Goal: Information Seeking & Learning: Check status

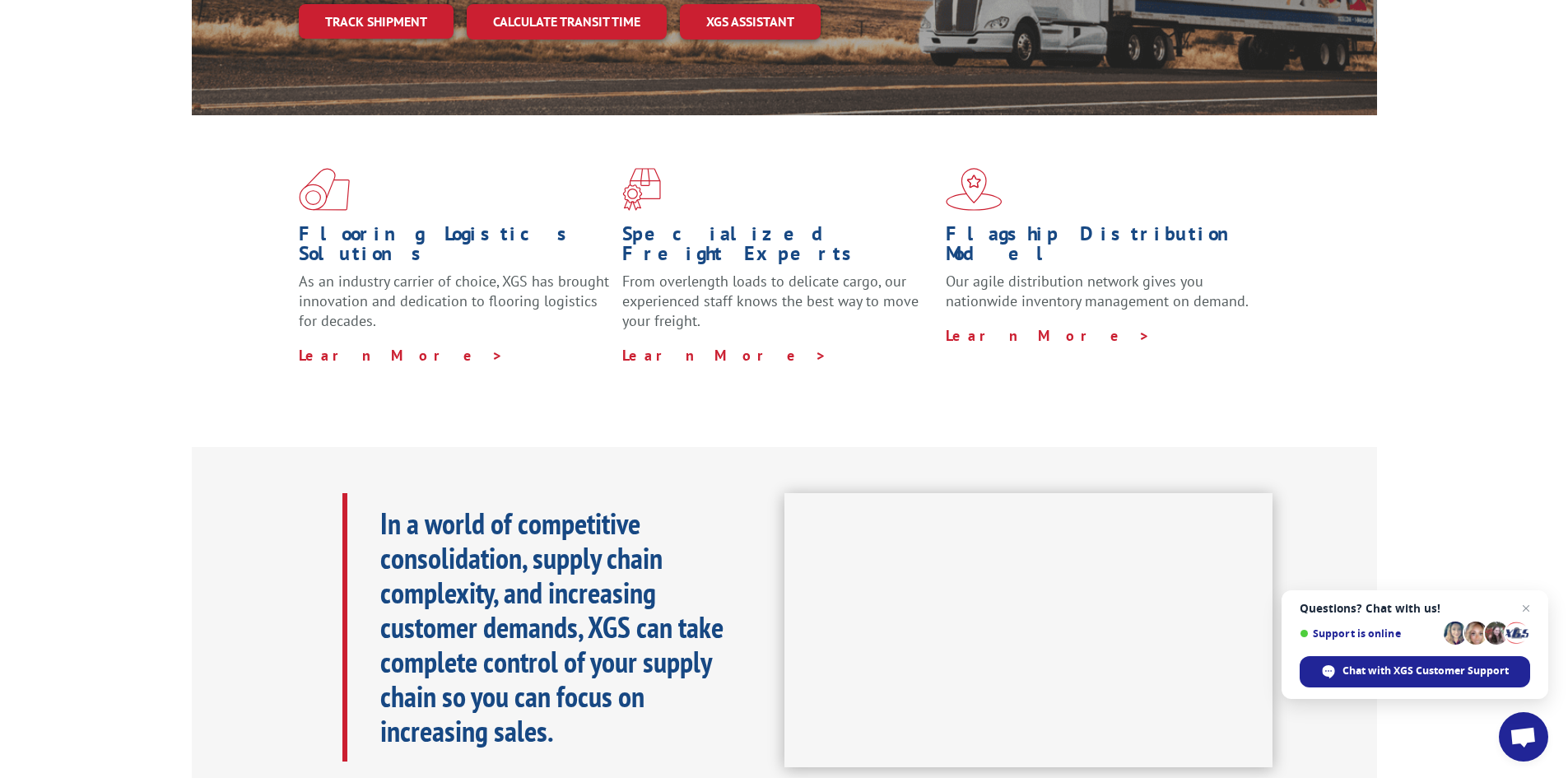
scroll to position [165, 0]
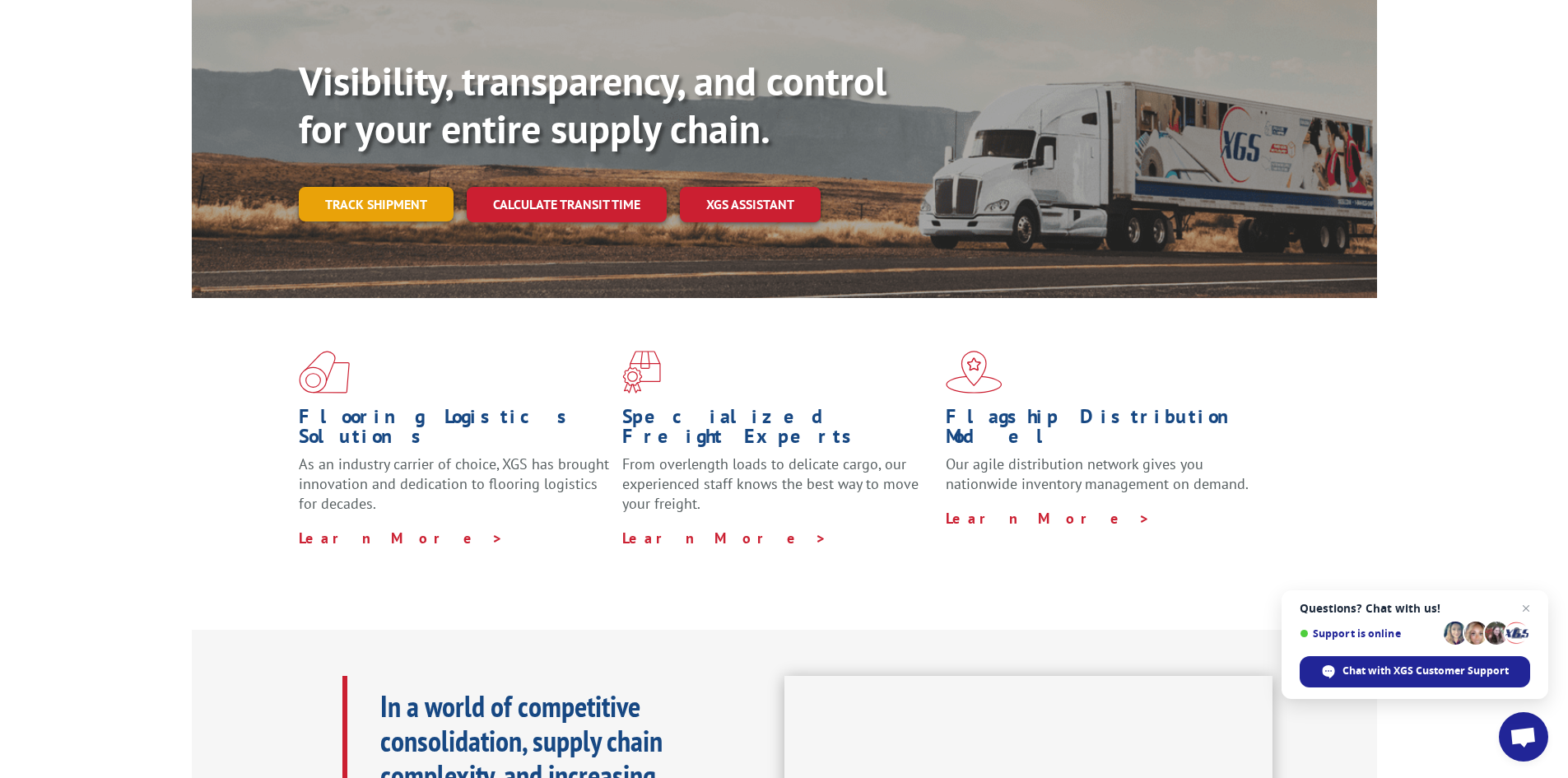
click at [361, 187] on link "Track shipment" at bounding box center [376, 204] width 154 height 35
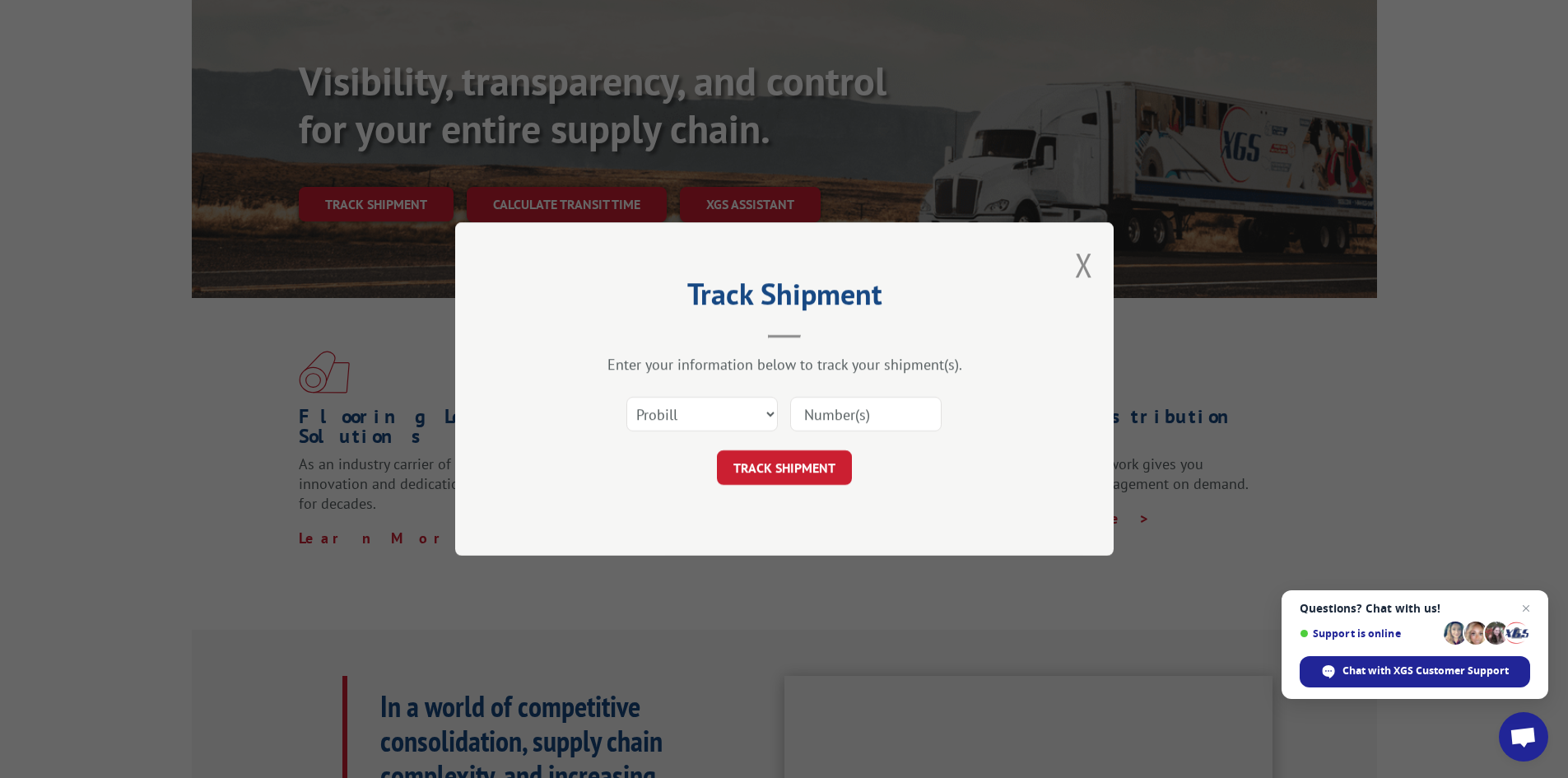
click at [867, 416] on input at bounding box center [866, 414] width 152 height 35
click at [722, 415] on select "Select category... Probill BOL PO" at bounding box center [702, 414] width 152 height 35
select select "bol"
click at [627, 397] on select "Select category... Probill BOL PO" at bounding box center [702, 414] width 152 height 35
click at [875, 423] on input at bounding box center [866, 414] width 152 height 35
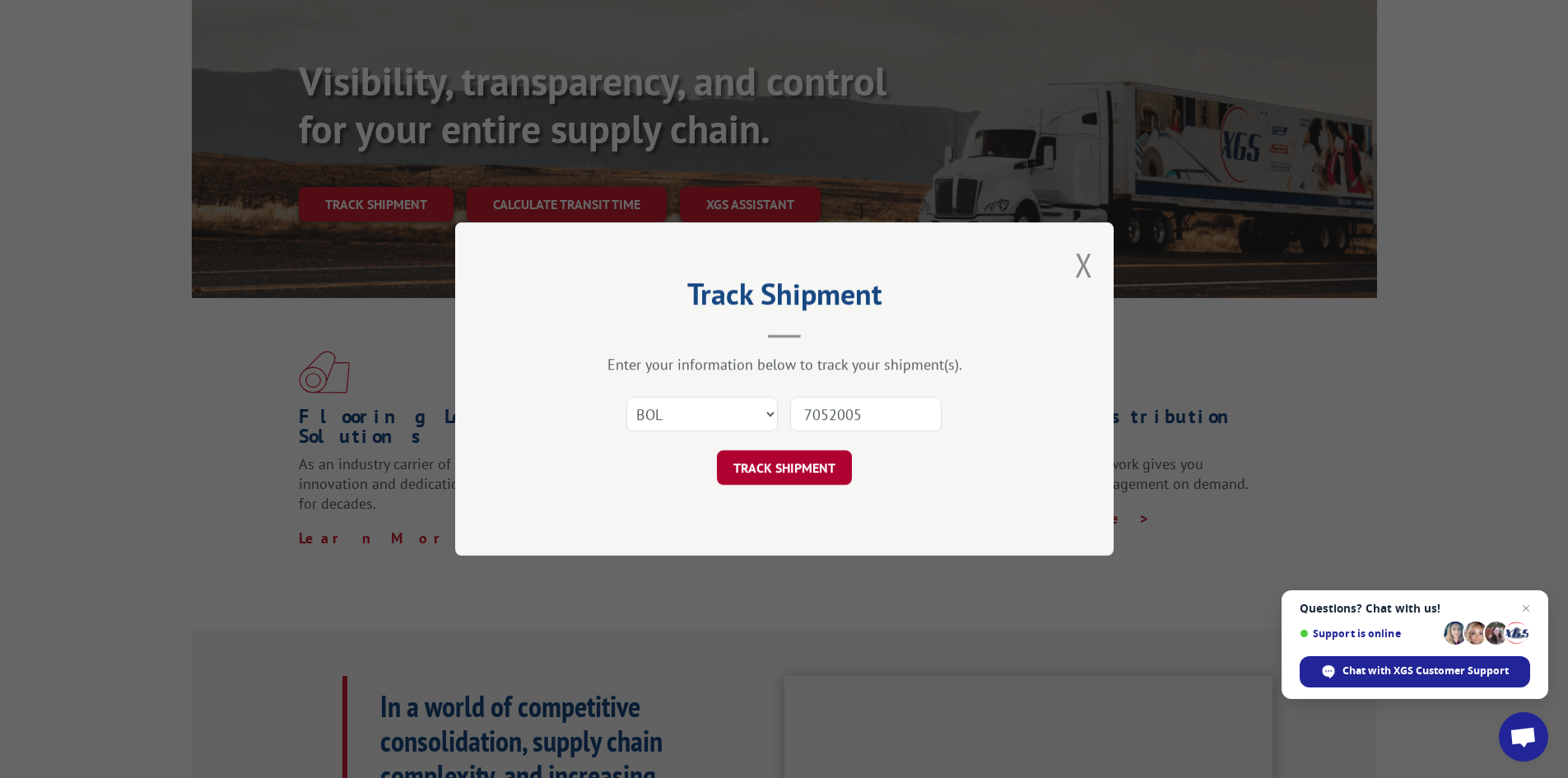
type input "7052005"
click at [798, 471] on button "TRACK SHIPMENT" at bounding box center [784, 467] width 135 height 35
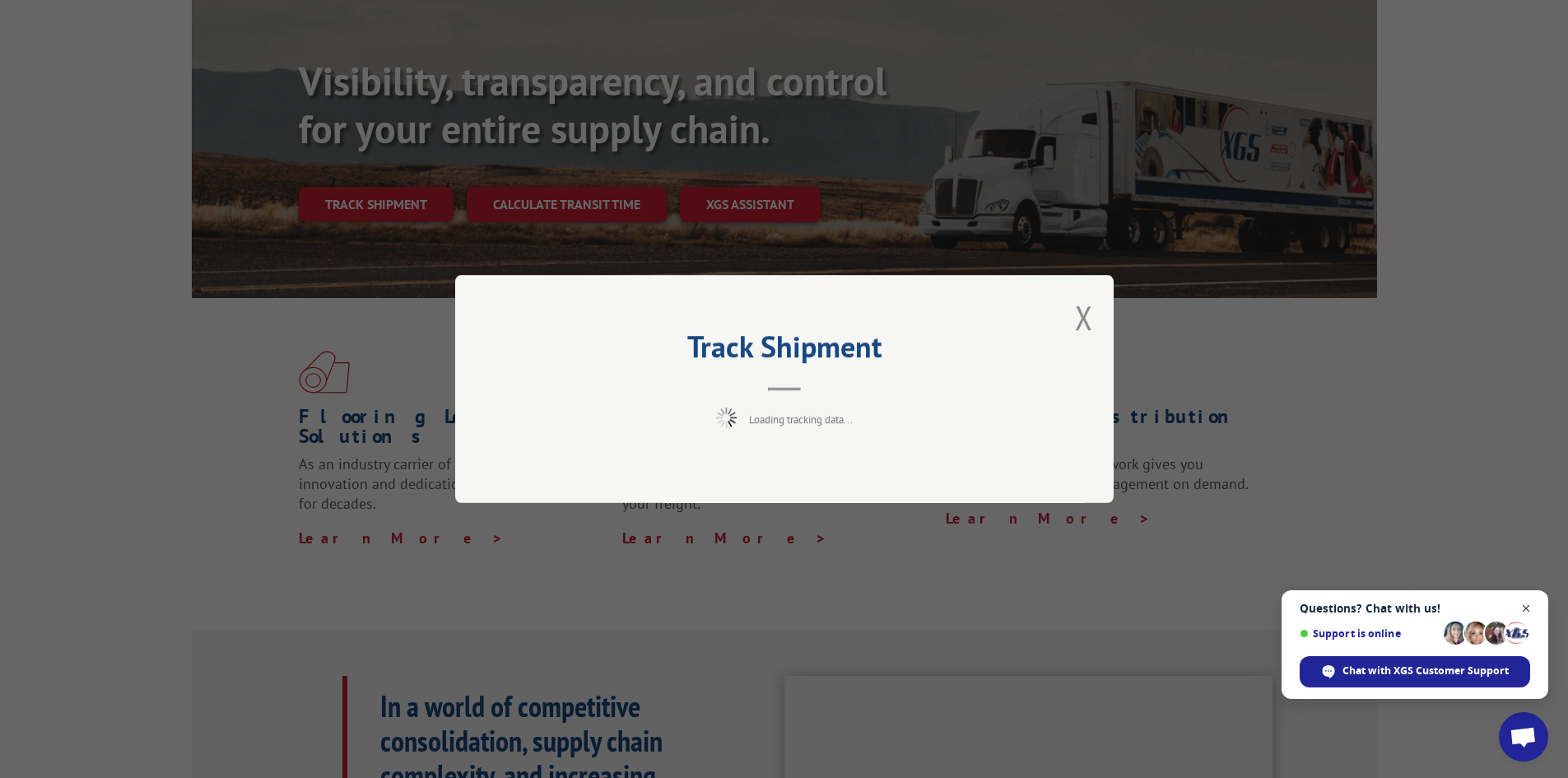
click at [1527, 607] on span "Close chat" at bounding box center [1527, 609] width 21 height 21
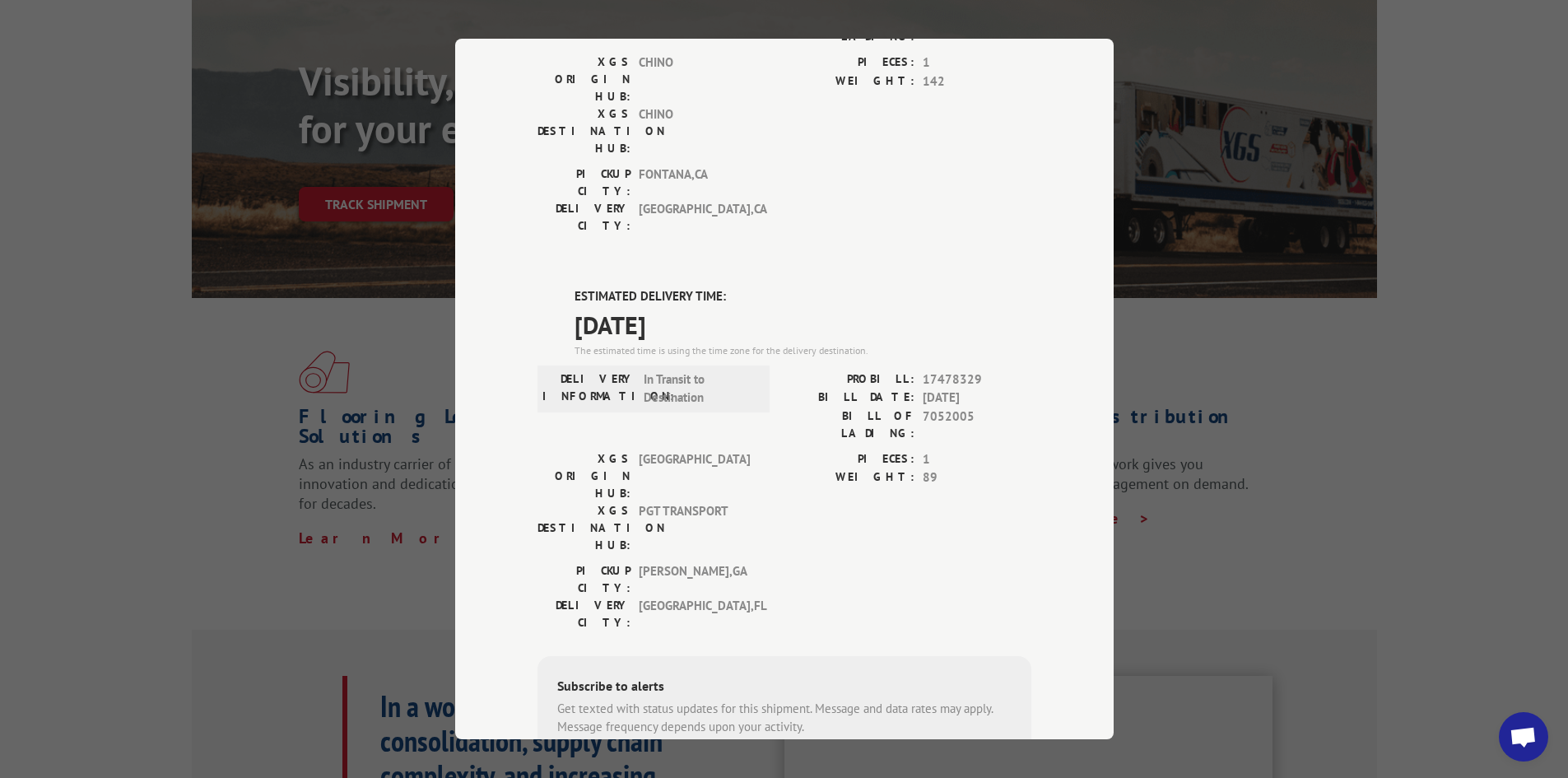
scroll to position [0, 0]
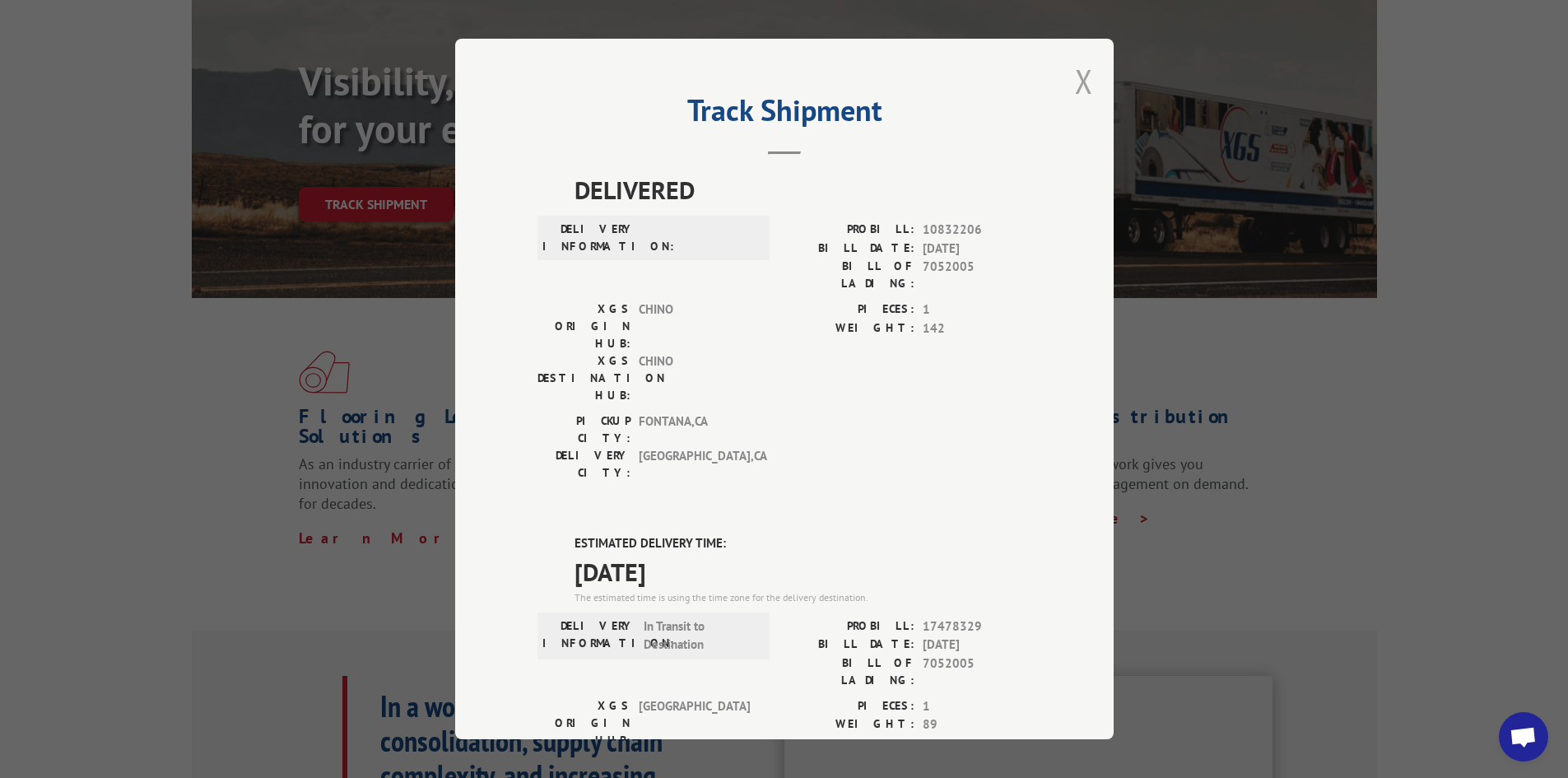
click at [1082, 80] on button "Close modal" at bounding box center [1084, 81] width 18 height 44
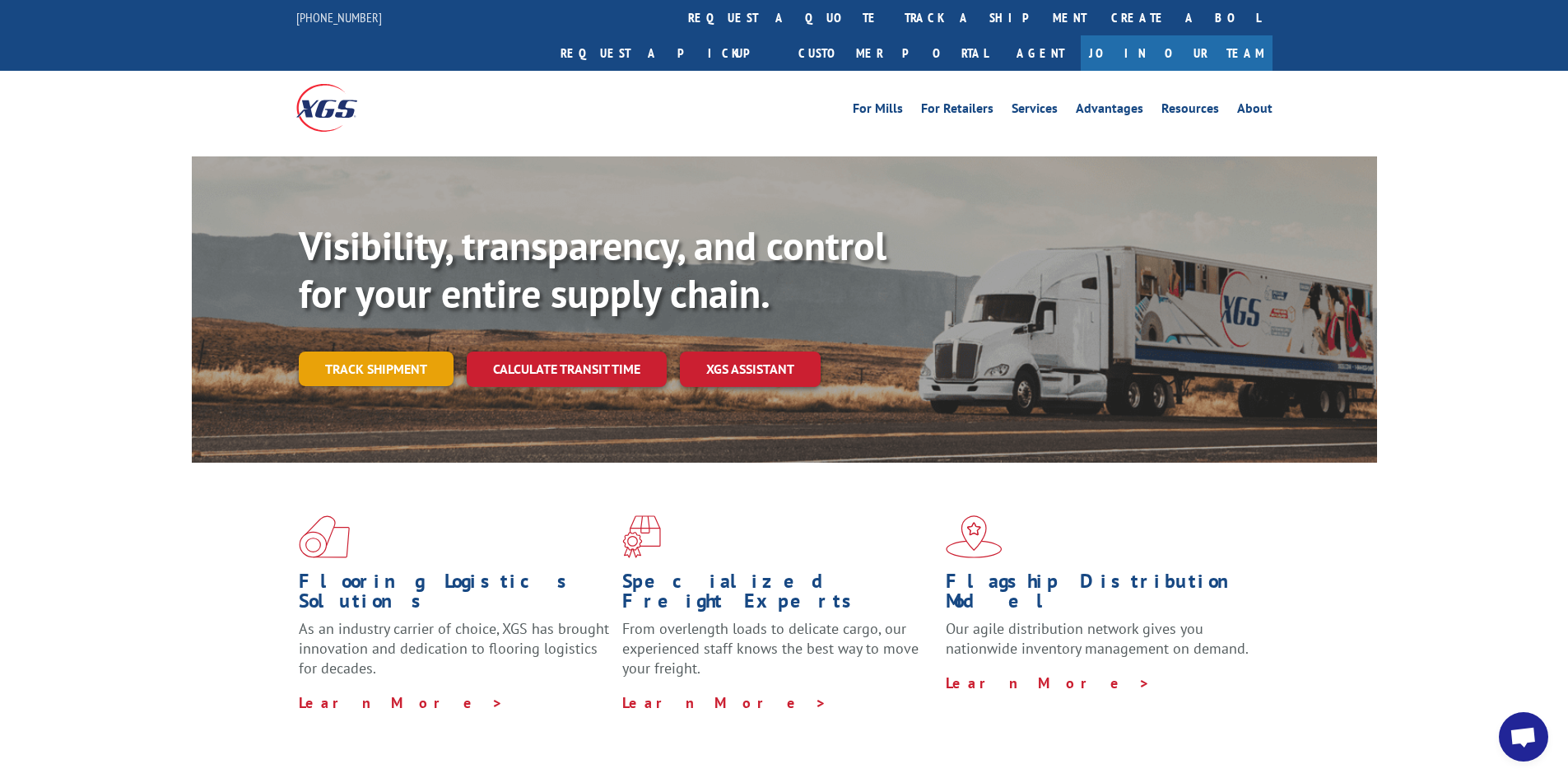
click at [417, 351] on link "Track shipment" at bounding box center [376, 369] width 154 height 35
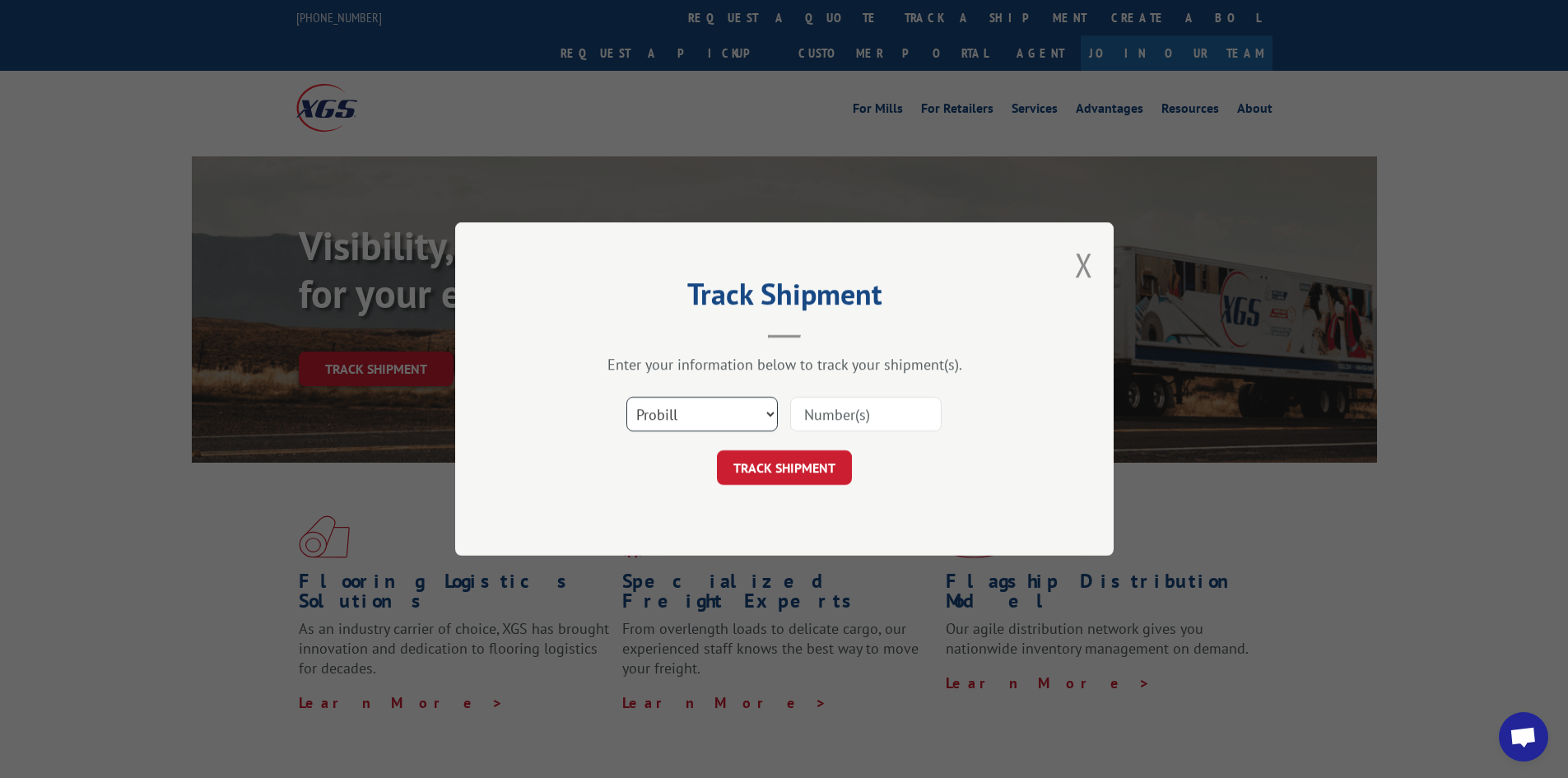
click at [651, 399] on select "Select category... Probill BOL PO" at bounding box center [702, 414] width 152 height 35
select select "bol"
click at [627, 397] on select "Select category... Probill BOL PO" at bounding box center [702, 414] width 152 height 35
click at [810, 411] on input at bounding box center [866, 414] width 152 height 35
type input "7052005"
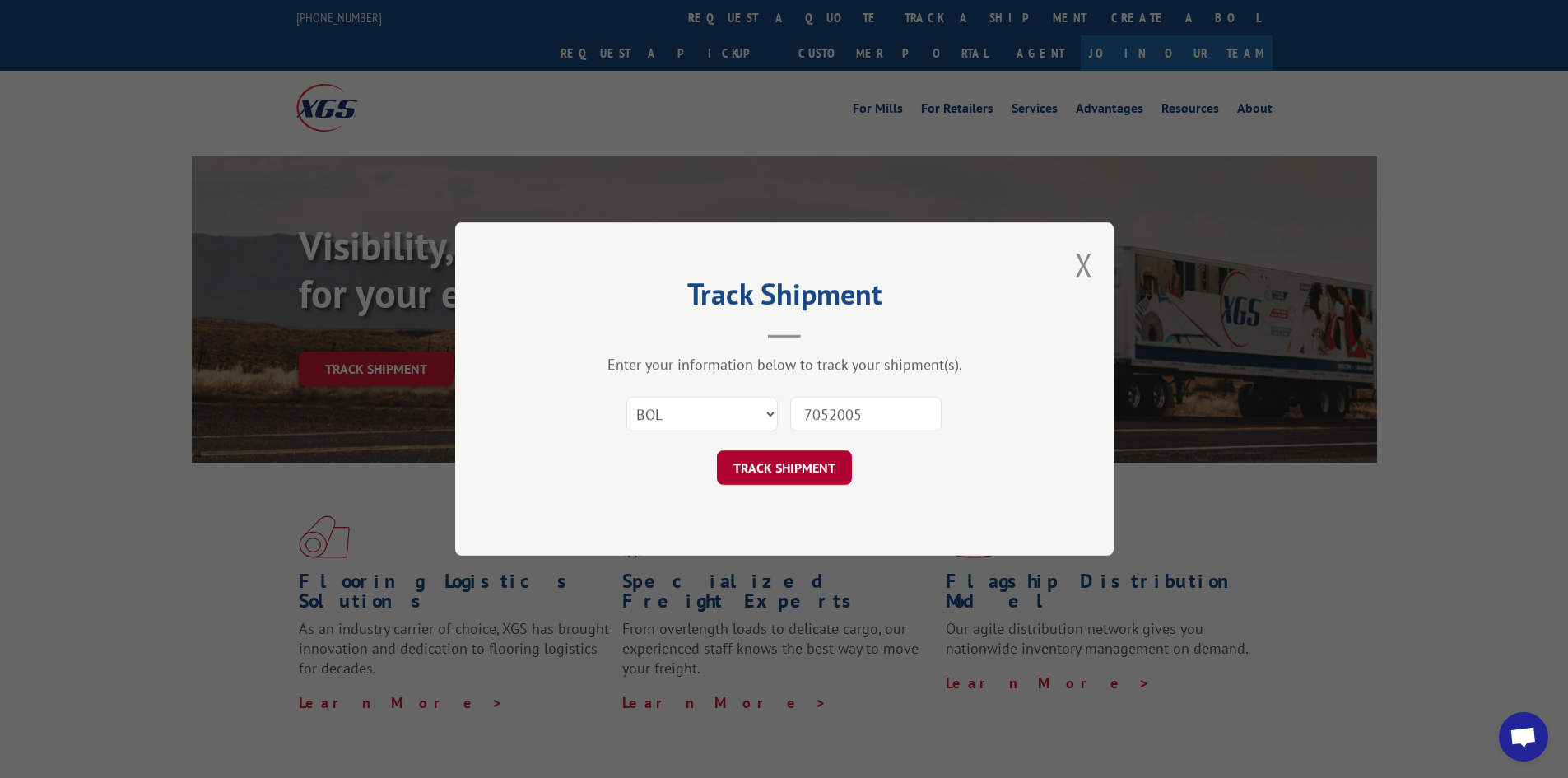
click at [766, 479] on button "TRACK SHIPMENT" at bounding box center [784, 467] width 135 height 35
